Goal: Information Seeking & Learning: Learn about a topic

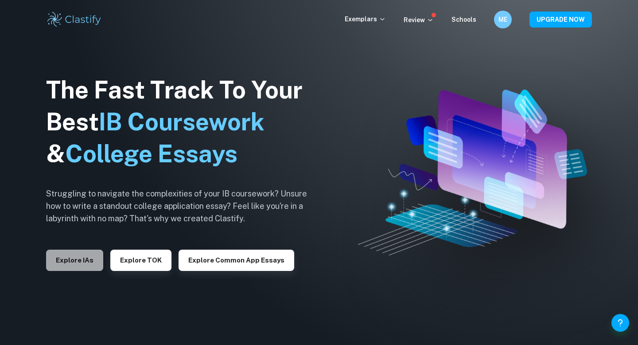
click at [79, 255] on button "Explore IAs" at bounding box center [74, 260] width 57 height 21
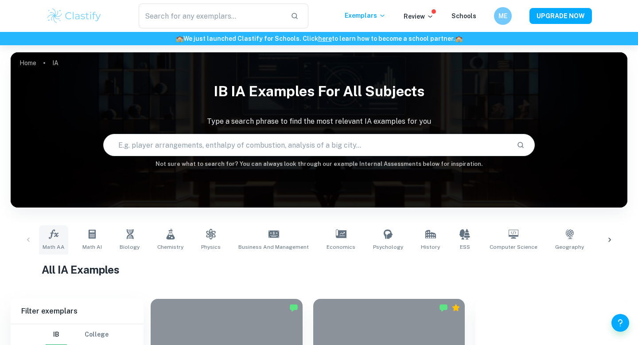
click at [59, 226] on link "Math AA" at bounding box center [53, 239] width 29 height 29
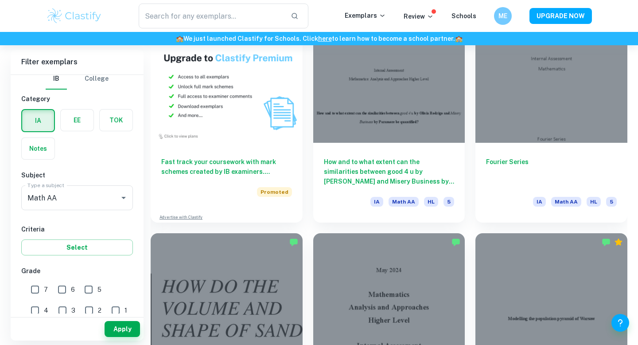
scroll to position [682, 0]
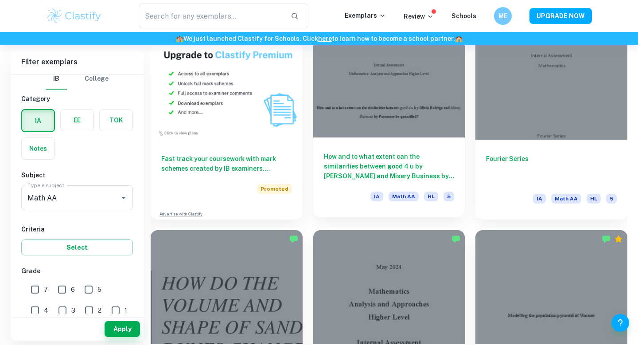
click at [376, 169] on h6 "How and to what extent can the similarities between good 4 u by [PERSON_NAME] a…" at bounding box center [389, 166] width 131 height 29
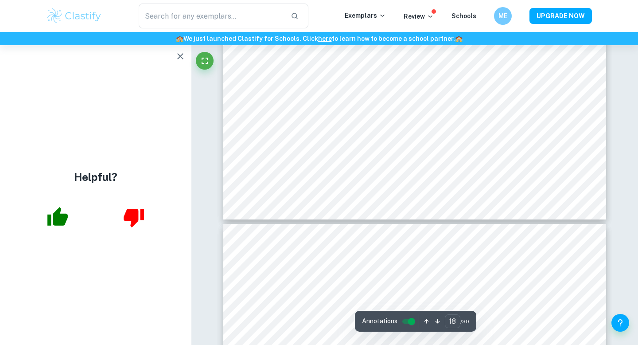
scroll to position [9079, 0]
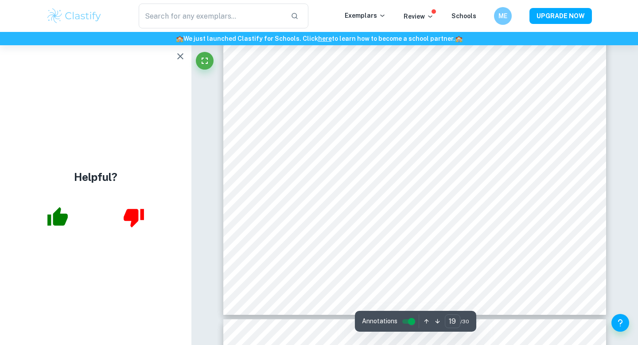
type input "20"
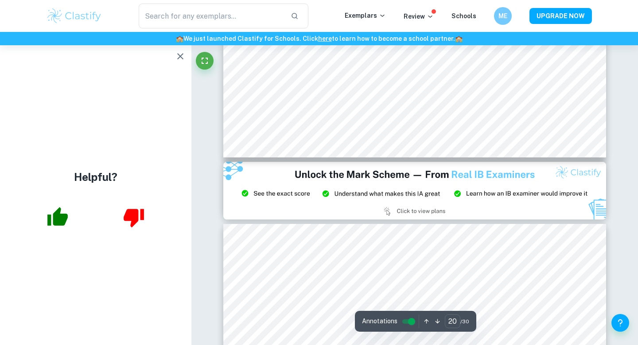
scroll to position [10140, 0]
